Goal: Task Accomplishment & Management: Complete application form

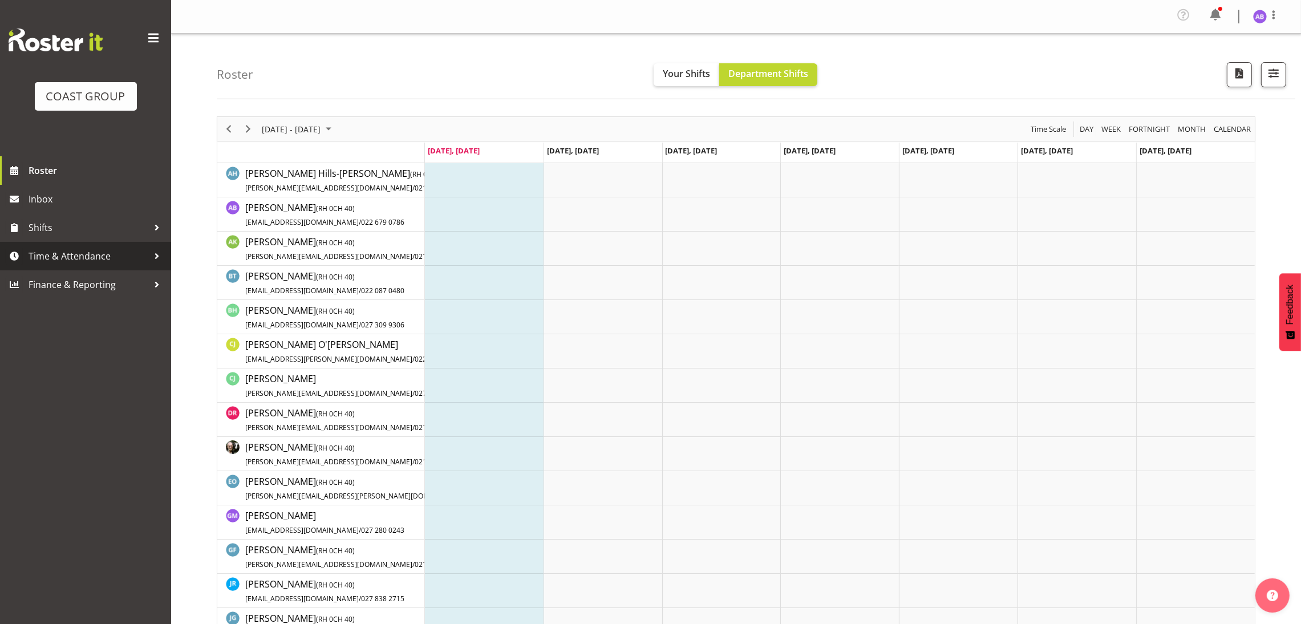
click at [52, 253] on span "Time & Attendance" at bounding box center [89, 256] width 120 height 17
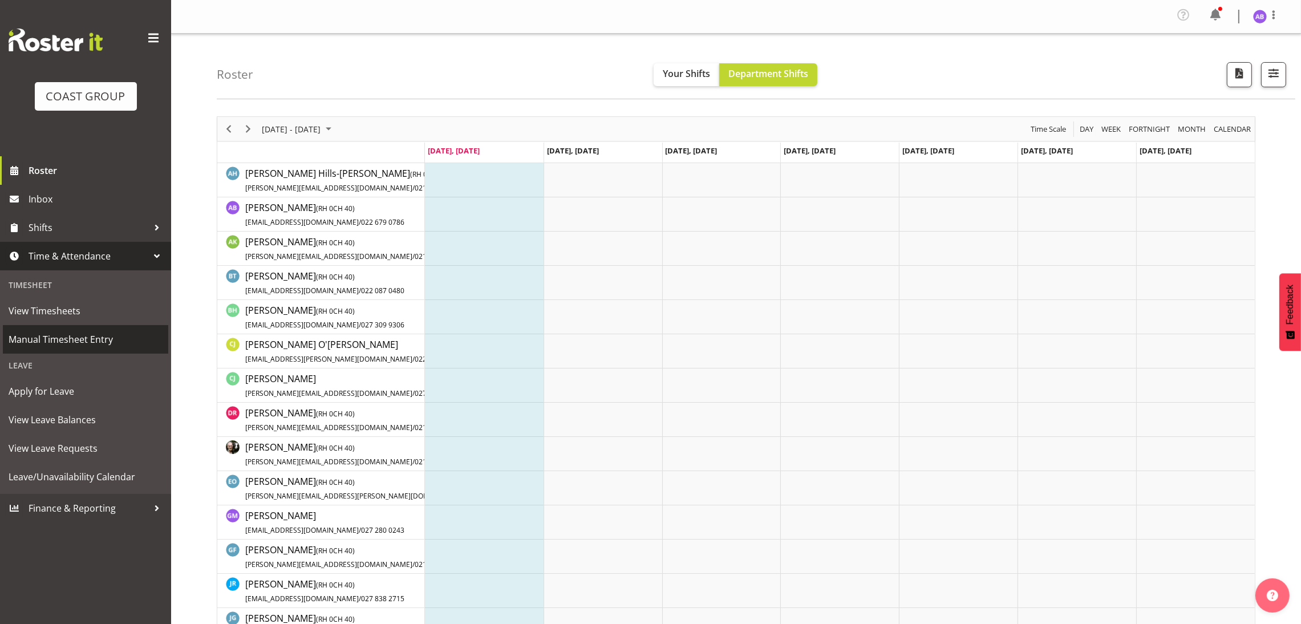
click at [62, 331] on span "Manual Timesheet Entry" at bounding box center [86, 339] width 154 height 17
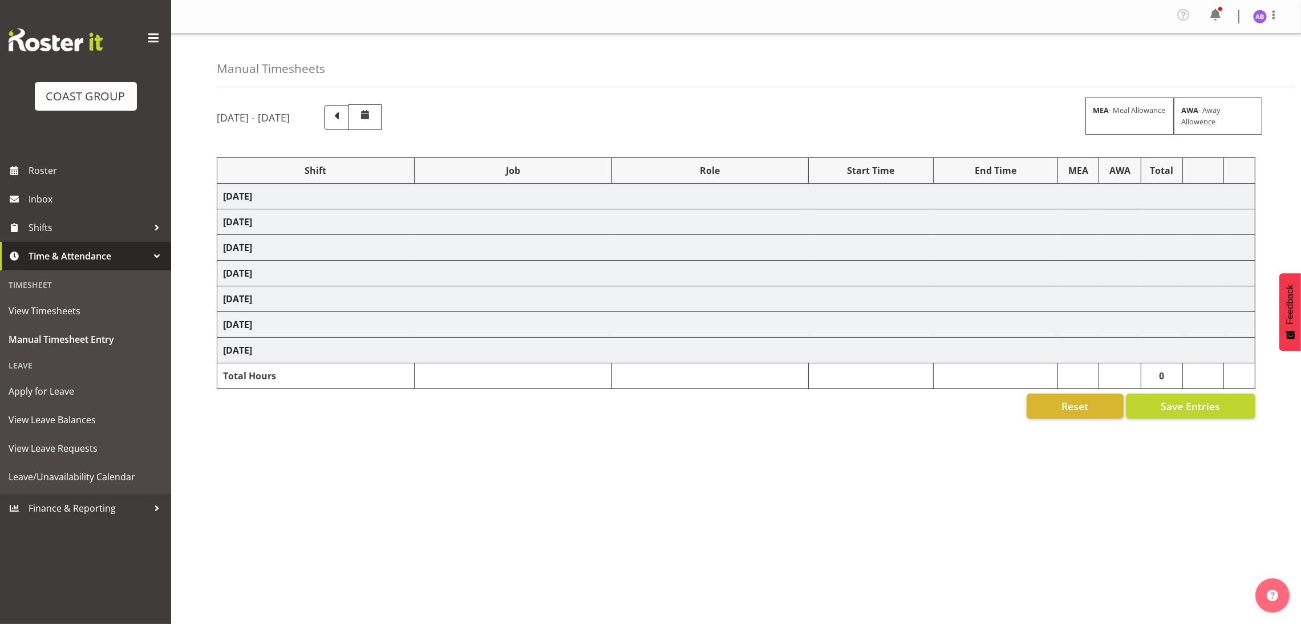
select select "624"
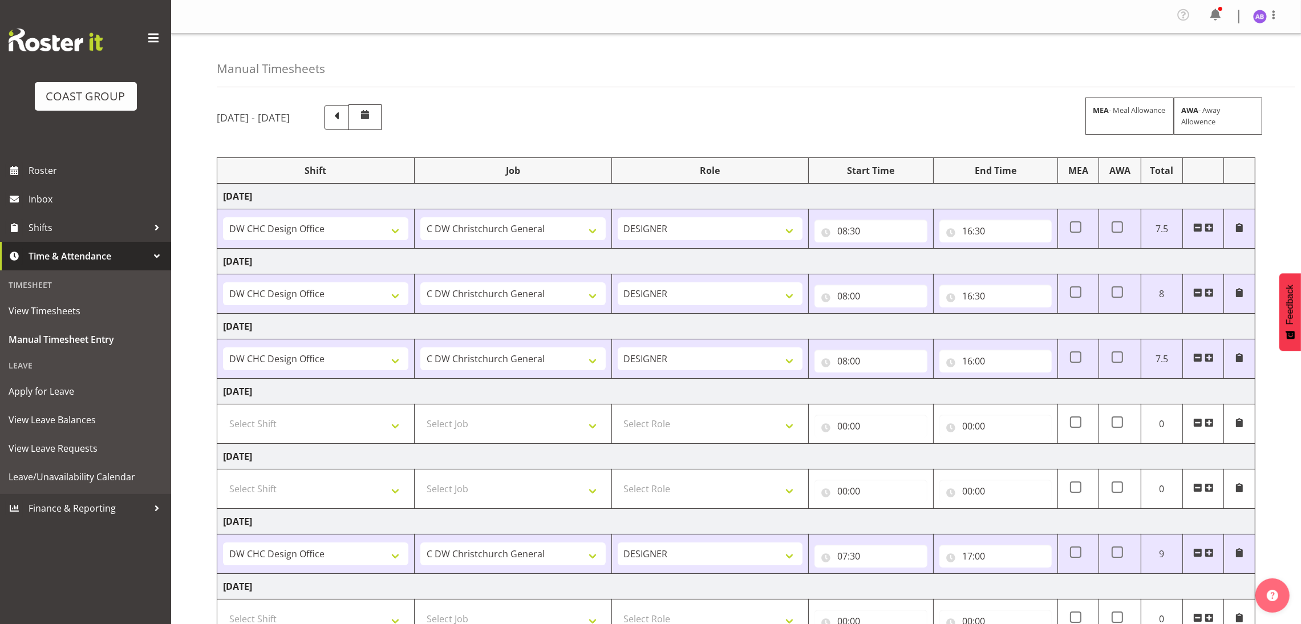
scroll to position [86, 0]
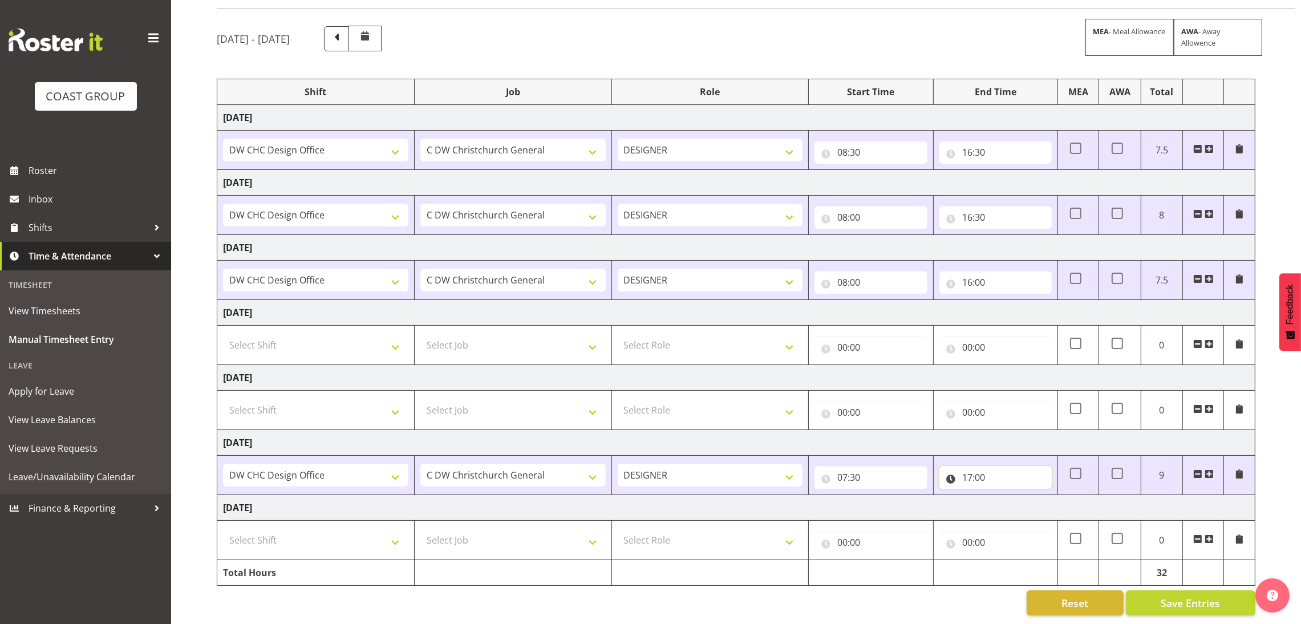
click at [980, 468] on input "17:00" at bounding box center [995, 477] width 112 height 23
click at [1043, 501] on select "00 01 02 03 04 05 06 07 08 09 10 11 12 13 14 15 16 17 18 19 20 21 22 23 24 25 2…" at bounding box center [1047, 507] width 26 height 23
select select "15"
click at [1034, 496] on select "00 01 02 03 04 05 06 07 08 09 10 11 12 13 14 15 16 17 18 19 20 21 22 23 24 25 2…" at bounding box center [1047, 507] width 26 height 23
type input "17:15"
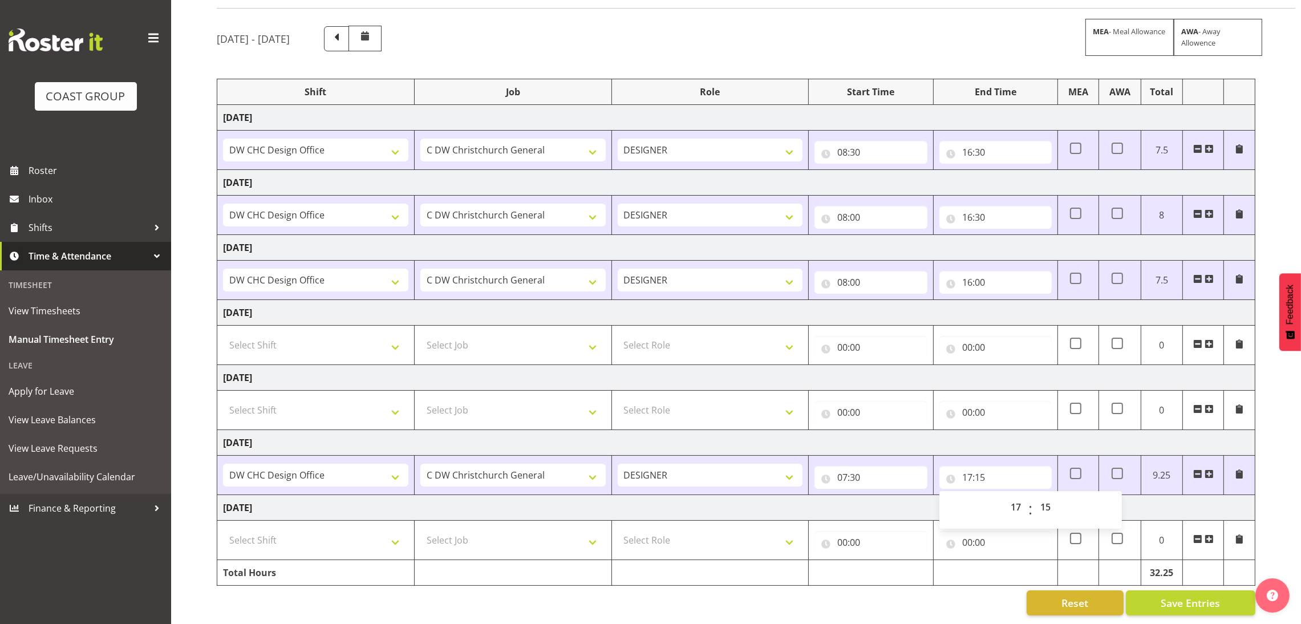
click at [351, 555] on td "Select Shift DW CHC Design Office DW CHC General Work Aug DW CHC General Work D…" at bounding box center [315, 540] width 197 height 39
click at [362, 537] on select "Select Shift DW CHC Design Office DW CHC General Work Aug DW CHC General Work D…" at bounding box center [315, 540] width 185 height 23
select select "1512"
click at [223, 529] on select "Select Shift DW CHC Design Office DW CHC General Work Aug DW CHC General Work D…" at bounding box center [315, 540] width 185 height 23
click at [534, 544] on select "Select Job 1 Carlton Events 1 Carlton Hamilton 1 Carlton Wellington 1 EHS WAREH…" at bounding box center [512, 540] width 185 height 23
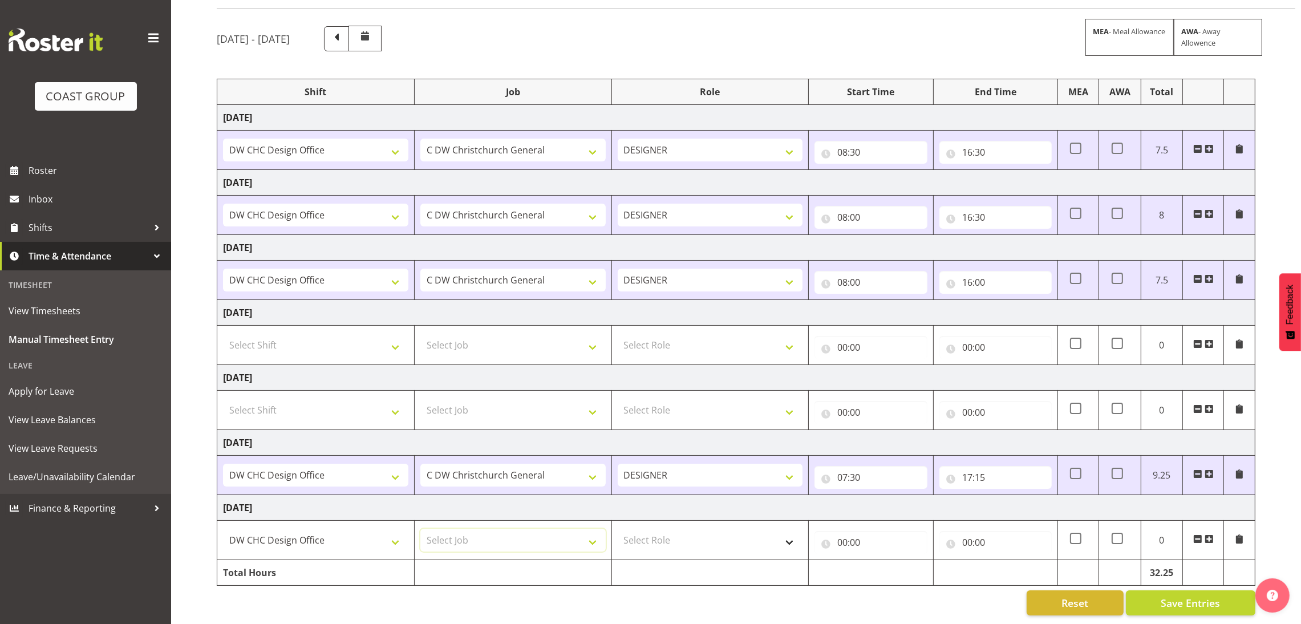
select select "624"
click at [703, 530] on select "Select Role DESIGNER Designer" at bounding box center [710, 540] width 185 height 23
select select "215"
click at [618, 529] on select "Select Role DESIGNER Designer" at bounding box center [710, 540] width 185 height 23
click at [871, 553] on td "00:00 00 01 02 03 04 05 06 07 08 09 10 11 12 13 14 15 16 17 18 19 20 21 22 23 :…" at bounding box center [871, 540] width 124 height 39
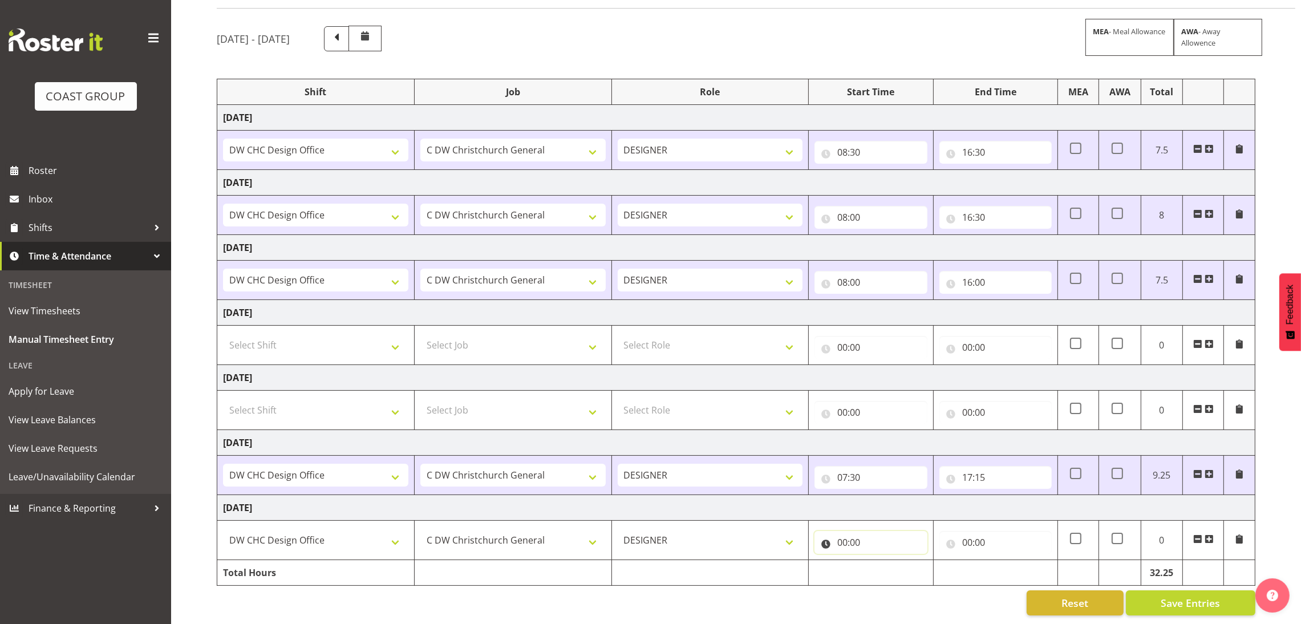
click at [871, 544] on input "00:00" at bounding box center [870, 542] width 112 height 23
click at [899, 569] on select "00 01 02 03 04 05 06 07 08 09 10 11 12 13 14 15 16 17 18 19 20 21 22 23" at bounding box center [892, 572] width 26 height 23
select select "21"
click at [879, 561] on select "00 01 02 03 04 05 06 07 08 09 10 11 12 13 14 15 16 17 18 19 20 21 22 23" at bounding box center [892, 572] width 26 height 23
type input "21:00"
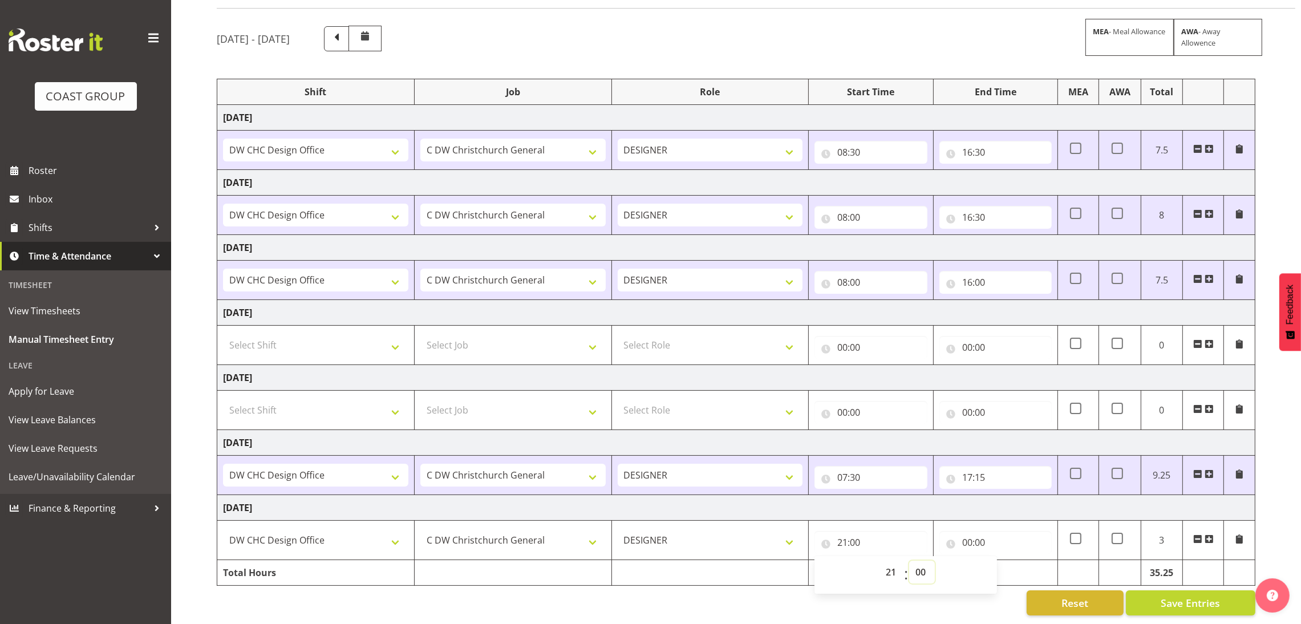
click at [926, 572] on select "00 01 02 03 04 05 06 07 08 09 10 11 12 13 14 15 16 17 18 19 20 21 22 23 24 25 2…" at bounding box center [922, 572] width 26 height 23
drag, startPoint x: 1031, startPoint y: 502, endPoint x: 1086, endPoint y: 493, distance: 55.5
click at [1033, 502] on td "Tuesday 9th September 2025" at bounding box center [736, 508] width 1038 height 26
click at [1041, 590] on button "Reset" at bounding box center [1075, 602] width 97 height 25
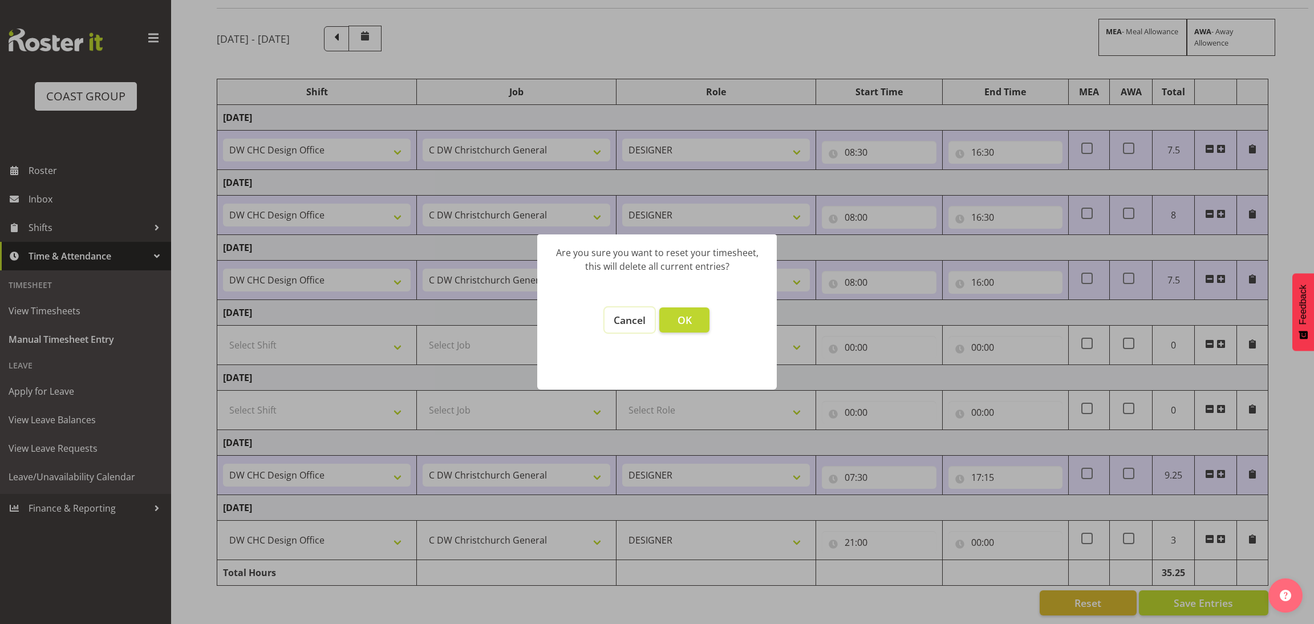
click at [615, 330] on button "Cancel" at bounding box center [630, 319] width 50 height 25
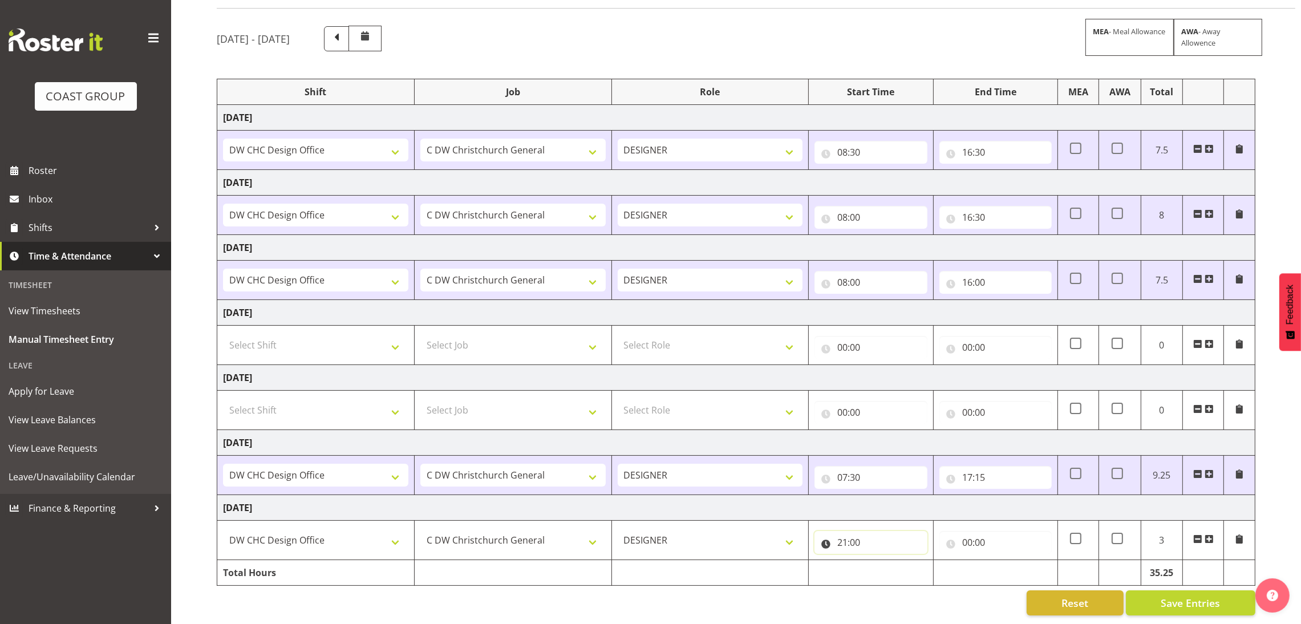
click at [854, 545] on input "21:00" at bounding box center [870, 542] width 112 height 23
click at [1196, 538] on span at bounding box center [1197, 538] width 9 height 9
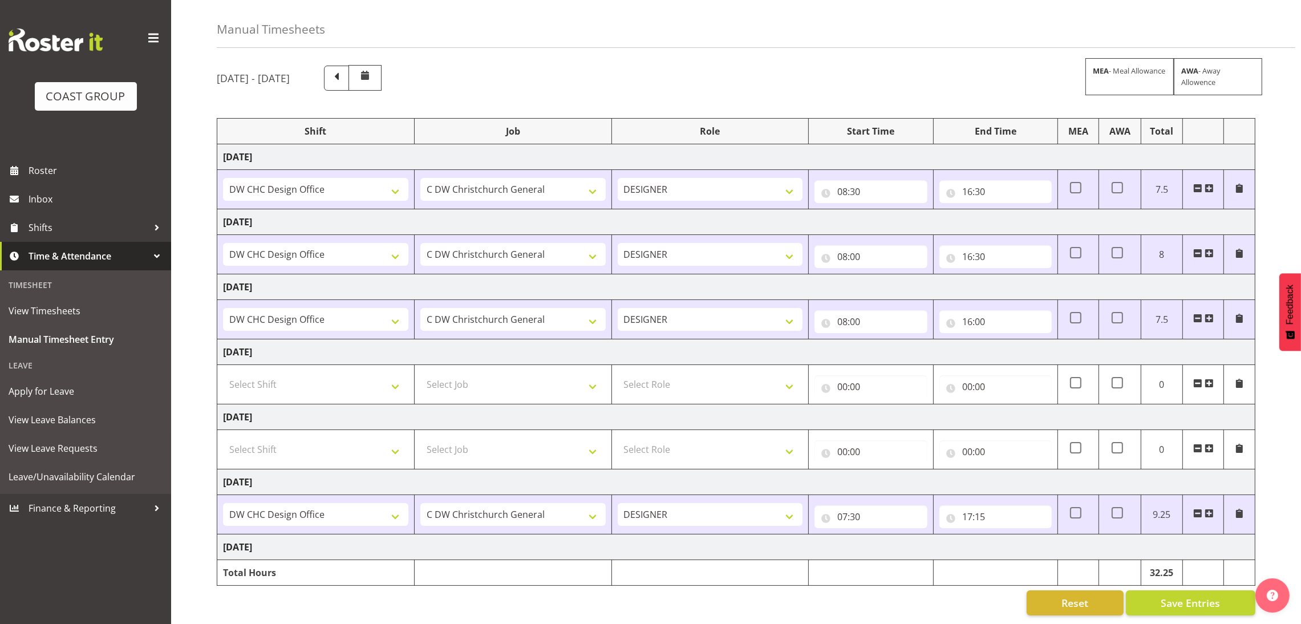
scroll to position [55, 0]
click at [1210, 509] on span at bounding box center [1209, 513] width 9 height 9
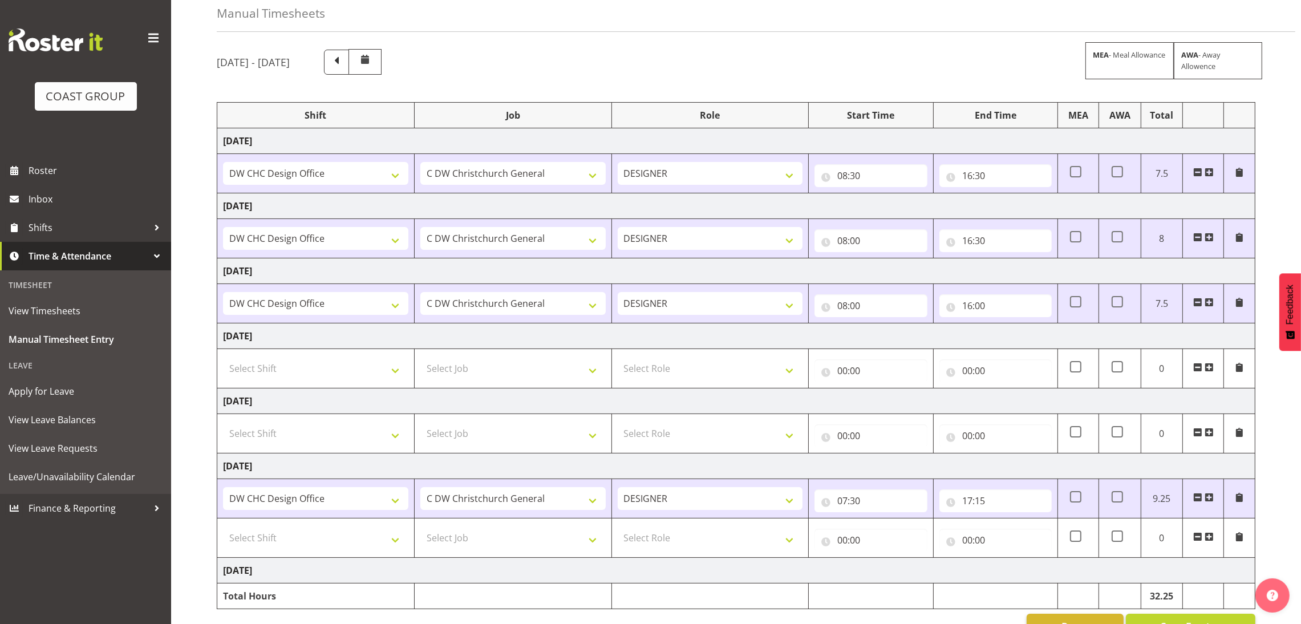
scroll to position [86, 0]
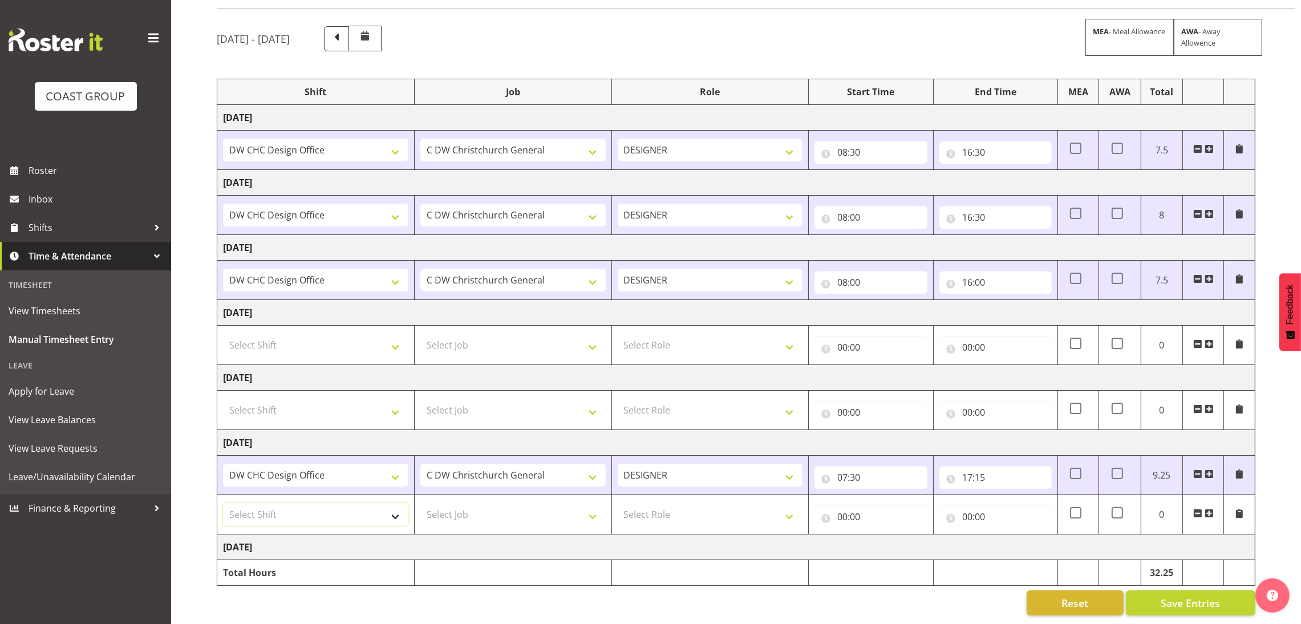
click at [324, 511] on select "Select Shift DW CHC Design Office DW CHC General Work Aug DW CHC General Work D…" at bounding box center [315, 514] width 185 height 23
select select "1512"
click at [223, 503] on select "Select Shift DW CHC Design Office DW CHC General Work Aug DW CHC General Work D…" at bounding box center [315, 514] width 185 height 23
click at [463, 503] on select "Select Job 1 Carlton Events 1 Carlton Hamilton 1 Carlton Wellington 1 EHS WAREH…" at bounding box center [512, 514] width 185 height 23
select select "624"
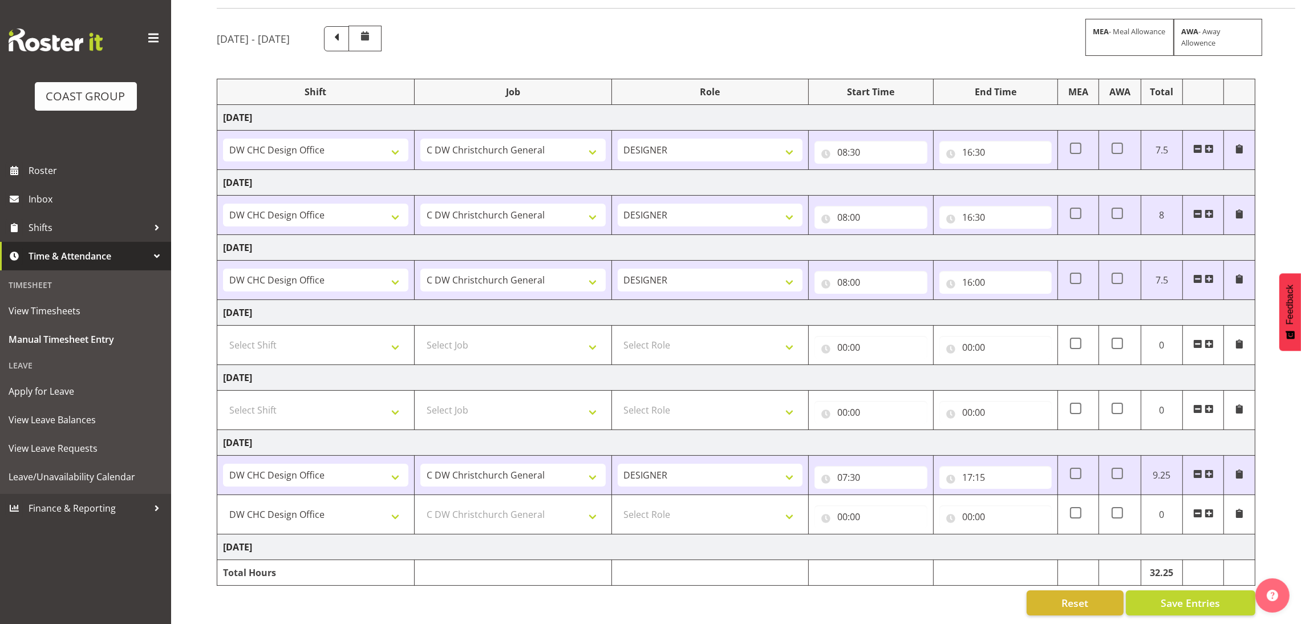
click at [679, 525] on td "Select Role DESIGNER Designer" at bounding box center [709, 514] width 197 height 39
click at [680, 516] on select "Select Role DESIGNER Designer" at bounding box center [710, 514] width 185 height 23
select select "215"
click at [618, 503] on select "Select Role DESIGNER Designer" at bounding box center [710, 514] width 185 height 23
click at [892, 505] on input "00:00" at bounding box center [870, 516] width 112 height 23
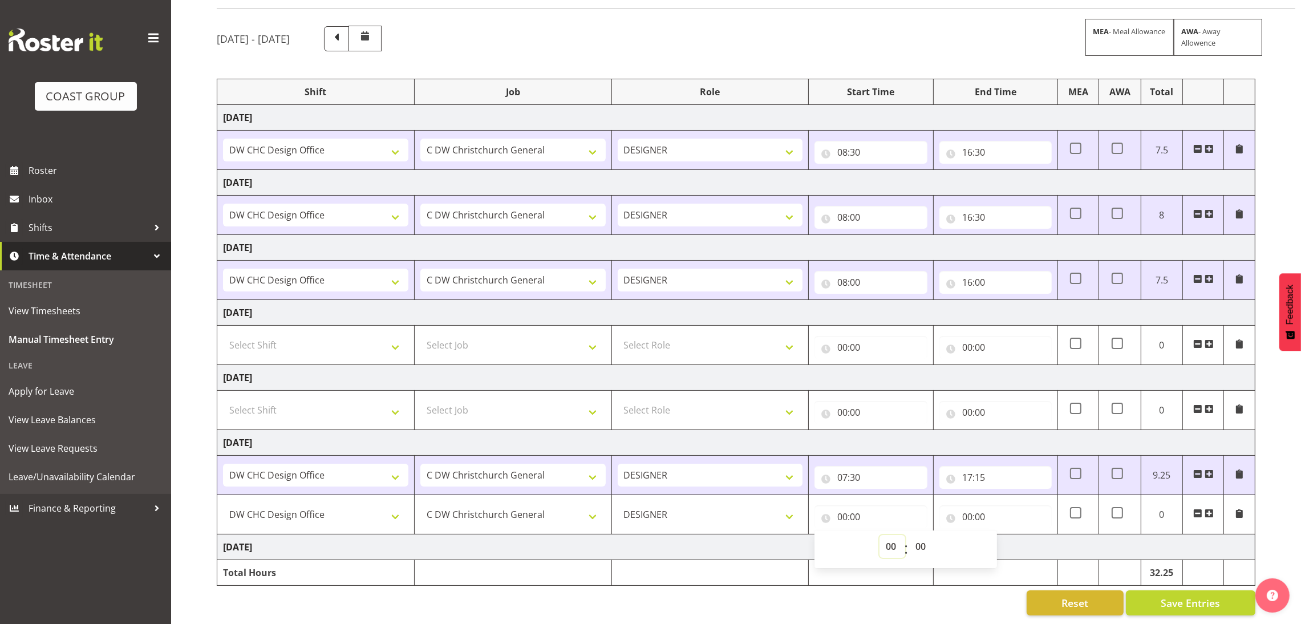
click at [896, 545] on select "00 01 02 03 04 05 06 07 08 09 10 11 12 13 14 15 16 17 18 19 20 21 22 23" at bounding box center [892, 546] width 26 height 23
select select "21"
click at [879, 535] on select "00 01 02 03 04 05 06 07 08 09 10 11 12 13 14 15 16 17 18 19 20 21 22 23" at bounding box center [892, 546] width 26 height 23
type input "21:00"
click at [1011, 514] on input "00:00" at bounding box center [995, 516] width 112 height 23
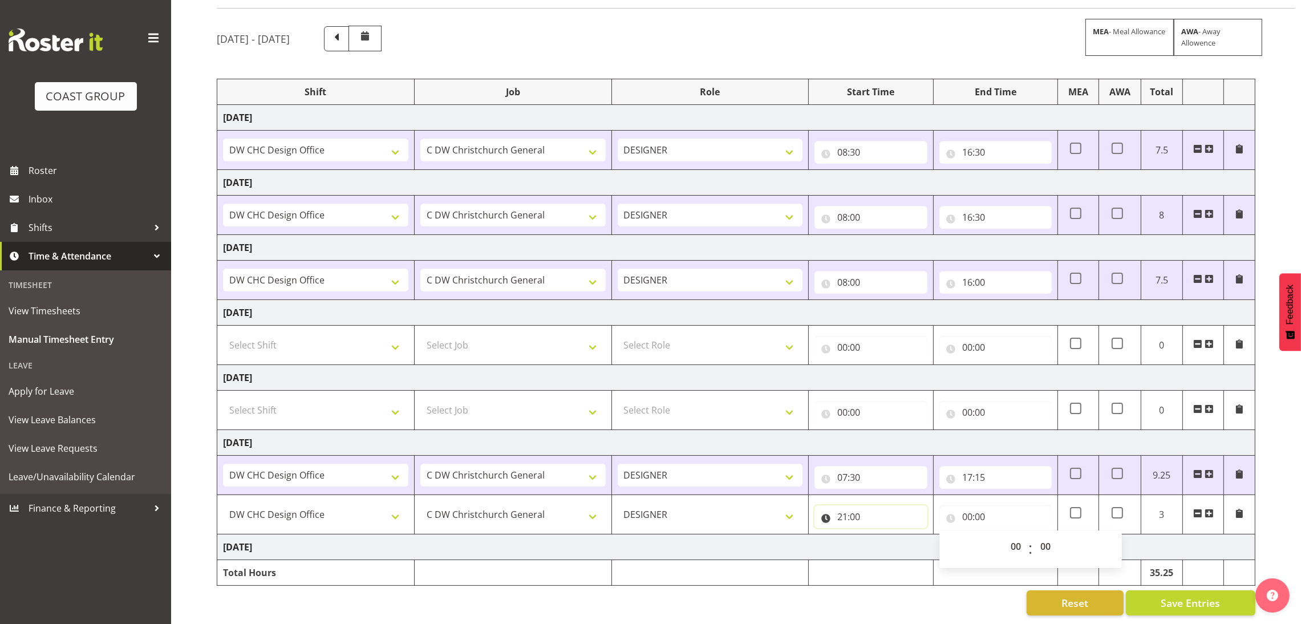
click at [883, 515] on input "21:00" at bounding box center [870, 516] width 112 height 23
click at [910, 535] on select "00 01 02 03 04 05 06 07 08 09 10 11 12 13 14 15 16 17 18 19 20 21 22 23 24 25 2…" at bounding box center [922, 546] width 26 height 23
select select "30"
click at [909, 535] on select "00 01 02 03 04 05 06 07 08 09 10 11 12 13 14 15 16 17 18 19 20 21 22 23 24 25 2…" at bounding box center [922, 546] width 26 height 23
type input "21:30"
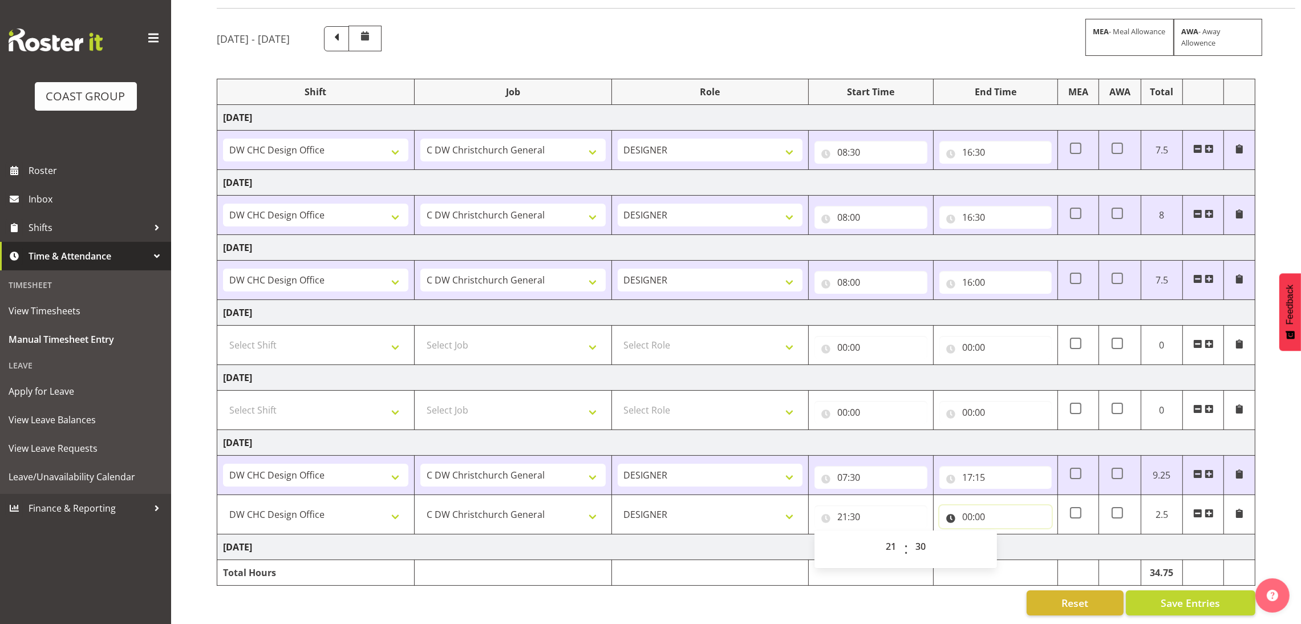
click at [1012, 506] on input "00:00" at bounding box center [995, 516] width 112 height 23
click at [1005, 539] on select "00 01 02 03 04 05 06 07 08 09 10 11 12 13 14 15 16 17 18 19 20 21 22 23" at bounding box center [1017, 546] width 26 height 23
select select "21"
click at [1004, 535] on select "00 01 02 03 04 05 06 07 08 09 10 11 12 13 14 15 16 17 18 19 20 21 22 23" at bounding box center [1017, 546] width 26 height 23
type input "21:00"
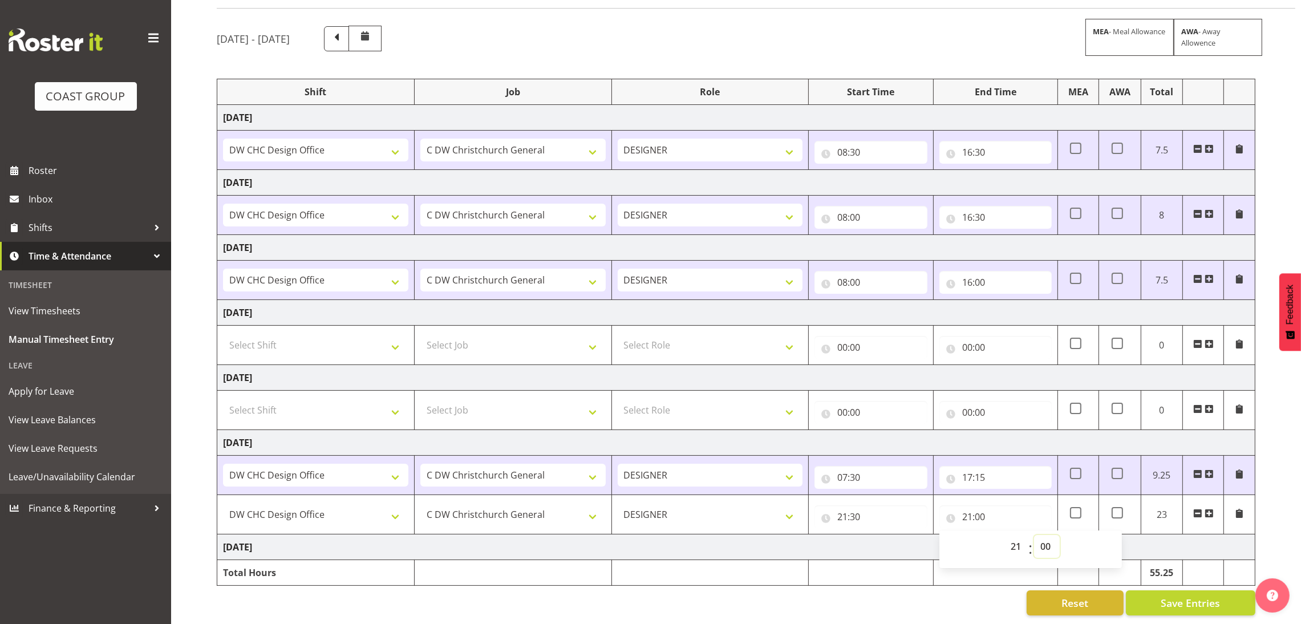
click at [1057, 542] on select "00 01 02 03 04 05 06 07 08 09 10 11 12 13 14 15 16 17 18 19 20 21 22 23 24 25 2…" at bounding box center [1047, 546] width 26 height 23
click at [1029, 538] on span ":" at bounding box center [1030, 549] width 4 height 29
click at [1014, 544] on select "00 01 02 03 04 05 06 07 08 09 10 11 12 13 14 15 16 17 18 19 20 21 22 23" at bounding box center [1017, 546] width 26 height 23
select select "22"
click at [1004, 535] on select "00 01 02 03 04 05 06 07 08 09 10 11 12 13 14 15 16 17 18 19 20 21 22 23" at bounding box center [1017, 546] width 26 height 23
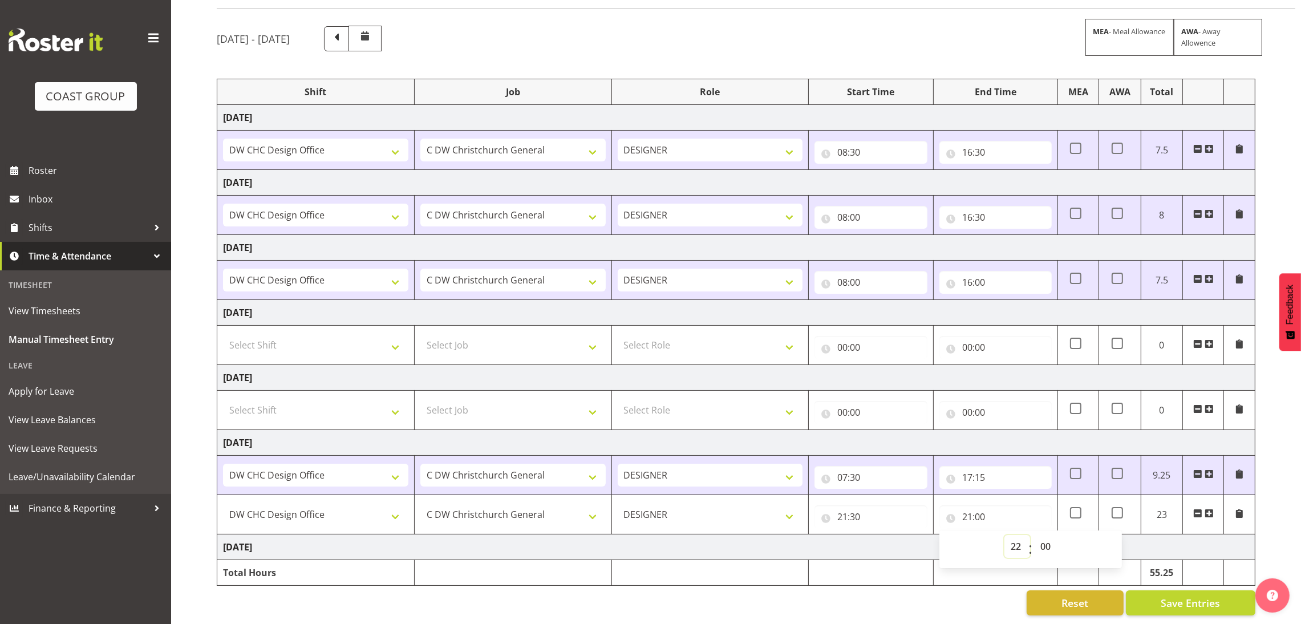
type input "22:00"
click at [853, 509] on input "21:30" at bounding box center [870, 516] width 112 height 23
click at [914, 542] on select "00 01 02 03 04 05 06 07 08 09 10 11 12 13 14 15 16 17 18 19 20 21 22 23 24 25 2…" at bounding box center [922, 546] width 26 height 23
select select "45"
click at [909, 535] on select "00 01 02 03 04 05 06 07 08 09 10 11 12 13 14 15 16 17 18 19 20 21 22 23 24 25 2…" at bounding box center [922, 546] width 26 height 23
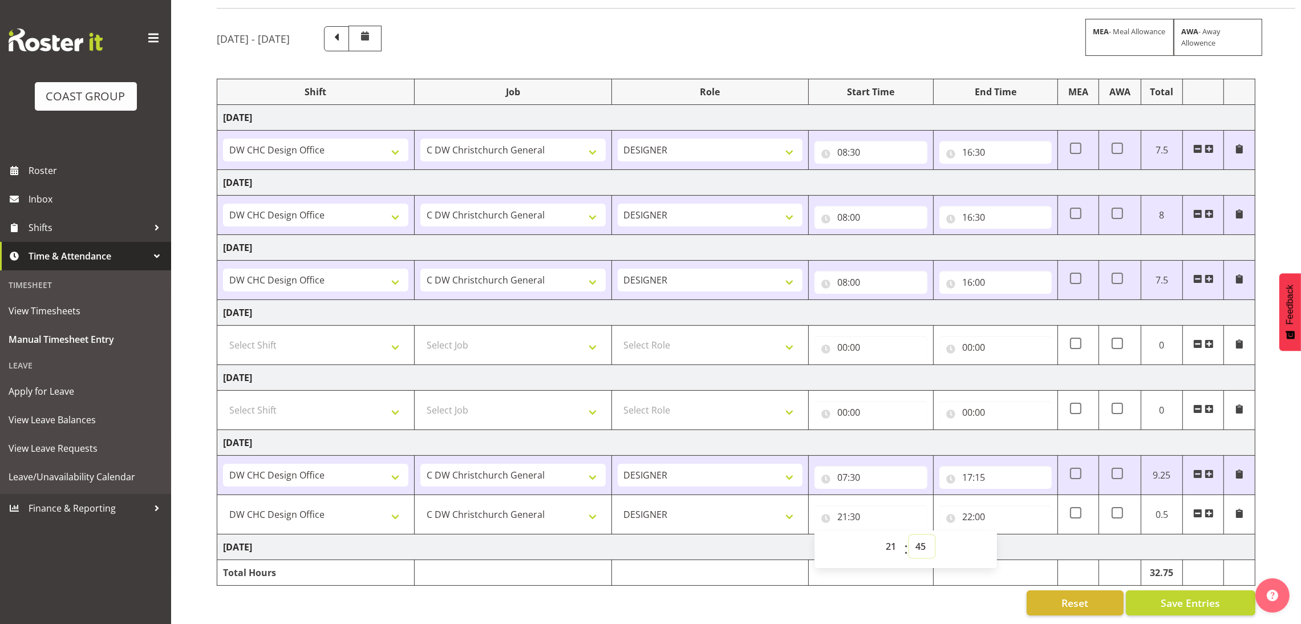
type input "21:45"
click at [870, 505] on input "21:45" at bounding box center [870, 516] width 112 height 23
click at [1186, 595] on span "Save Entries" at bounding box center [1190, 602] width 59 height 15
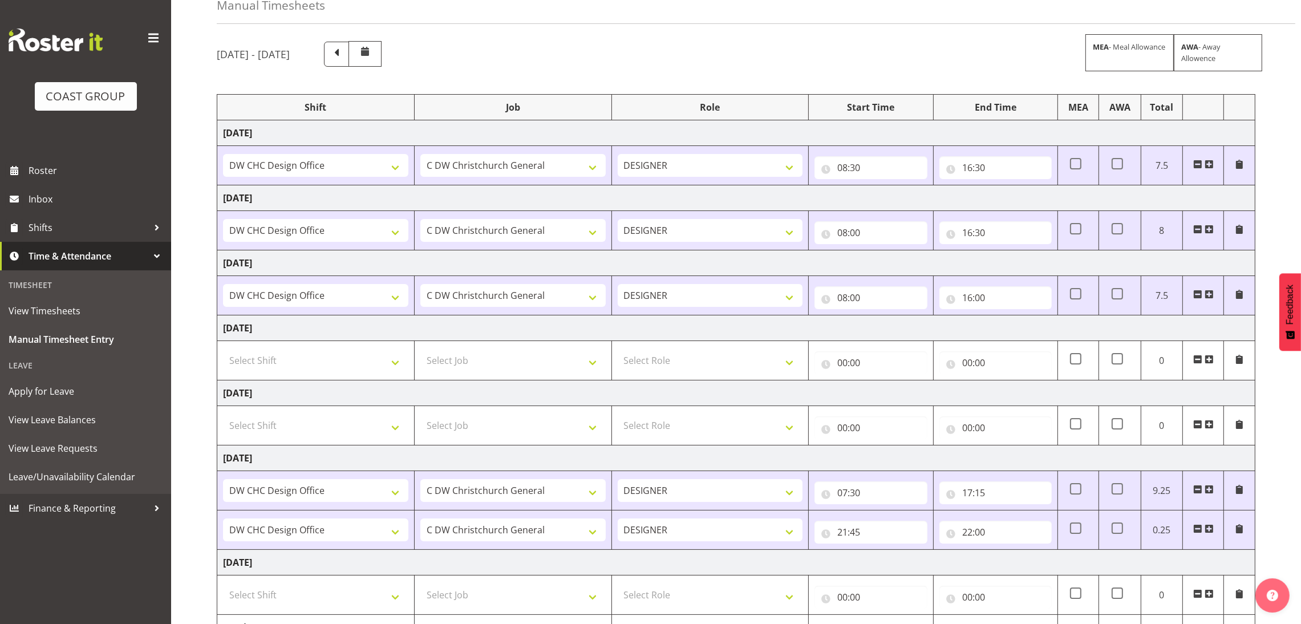
scroll to position [0, 0]
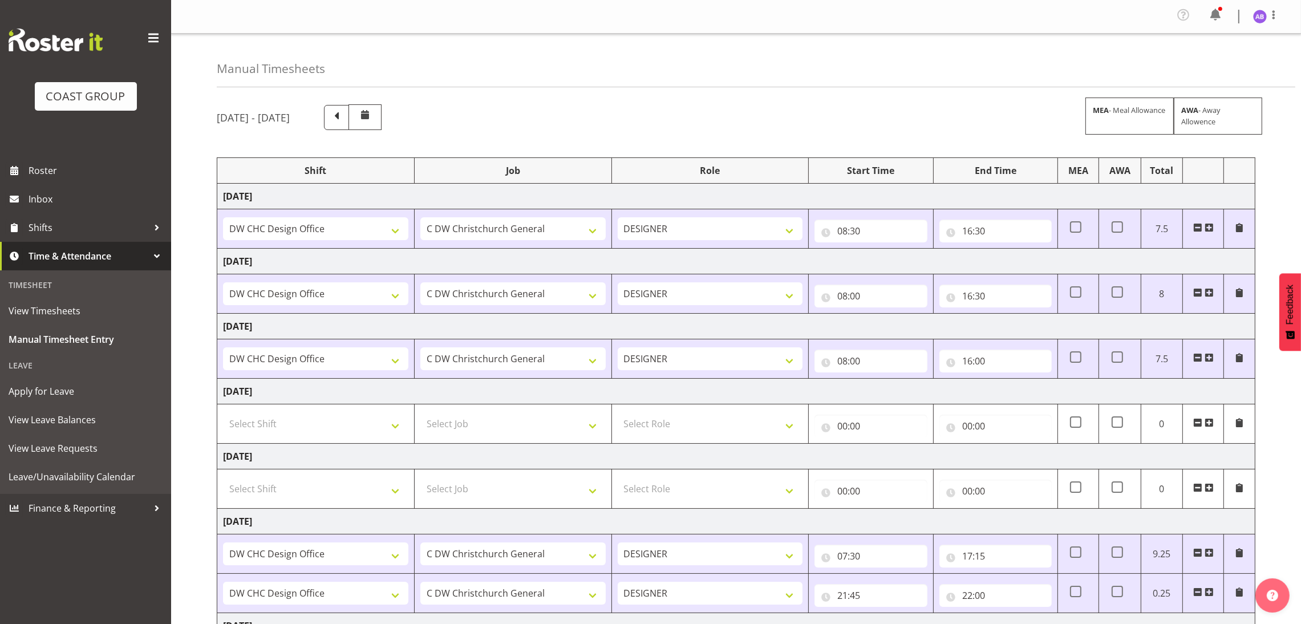
click at [1282, 11] on div "Profile Log Out" at bounding box center [1271, 16] width 37 height 17
click at [1276, 15] on span at bounding box center [1274, 15] width 14 height 14
click at [1231, 58] on link "Log Out" at bounding box center [1226, 62] width 110 height 21
